Goal: Task Accomplishment & Management: Manage account settings

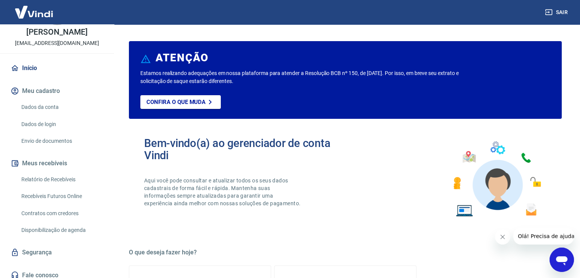
scroll to position [49, 0]
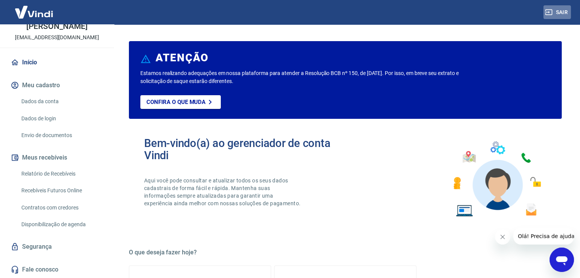
click at [556, 11] on button "Sair" at bounding box center [556, 12] width 27 height 14
